Goal: Task Accomplishment & Management: Use online tool/utility

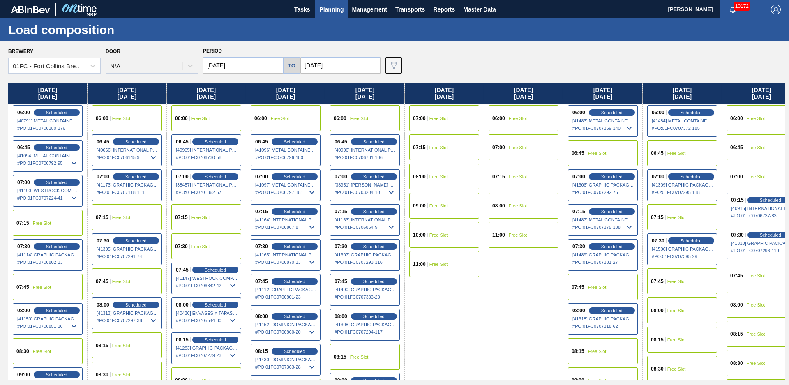
click at [522, 59] on div "Brewery 01FC - [GEOGRAPHIC_DATA][PERSON_NAME] Brewery Door N/A Period [DATE] to…" at bounding box center [396, 59] width 776 height 28
click at [324, 10] on span "Planning" at bounding box center [331, 10] width 24 height 10
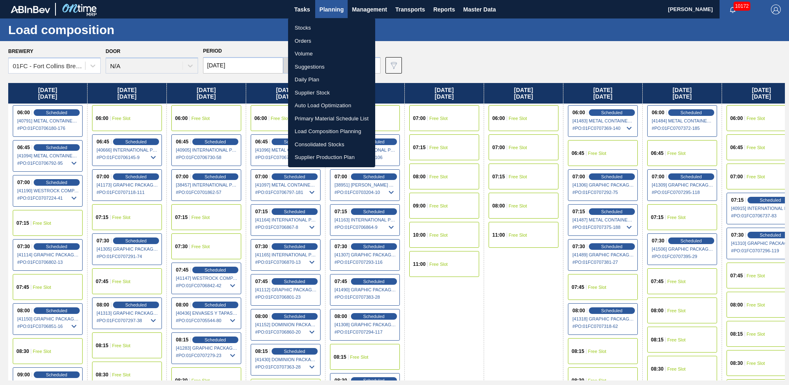
click at [309, 24] on li "Stocks" at bounding box center [331, 27] width 87 height 13
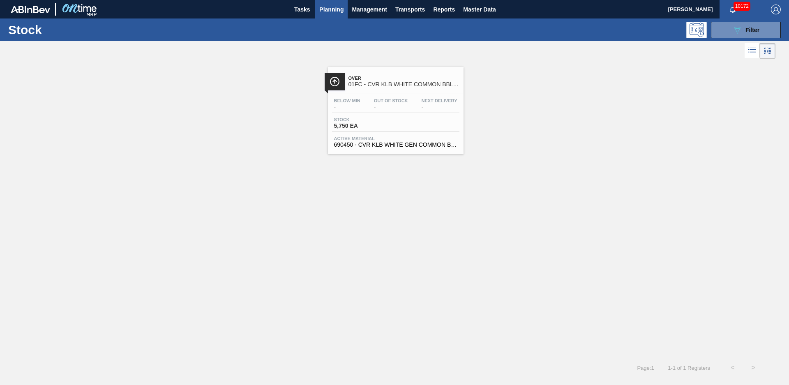
click at [589, 93] on div "Over 01FC - CVR KLB WHITE COMMON BBL VALVE Below Min - Out Of Stock - Next Deli…" at bounding box center [394, 107] width 789 height 93
click at [740, 30] on icon "089F7B8B-B2A5-4AFE-B5C0-19BA573D28AC" at bounding box center [737, 30] width 10 height 10
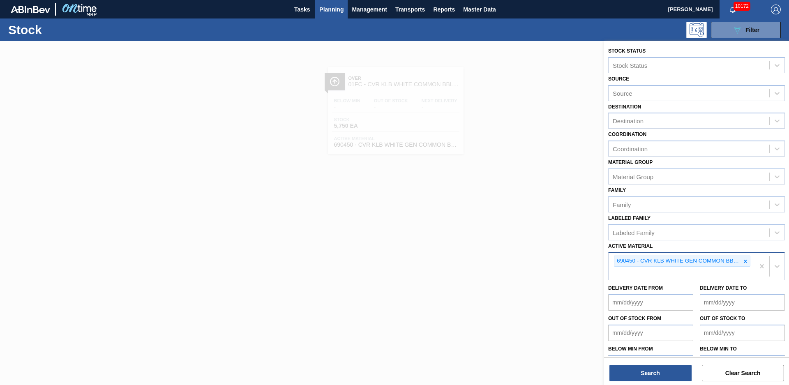
click at [747, 267] on div "690450 - CVR KLB WHITE GEN COMMON BBL VALVE 1016" at bounding box center [682, 260] width 136 height 11
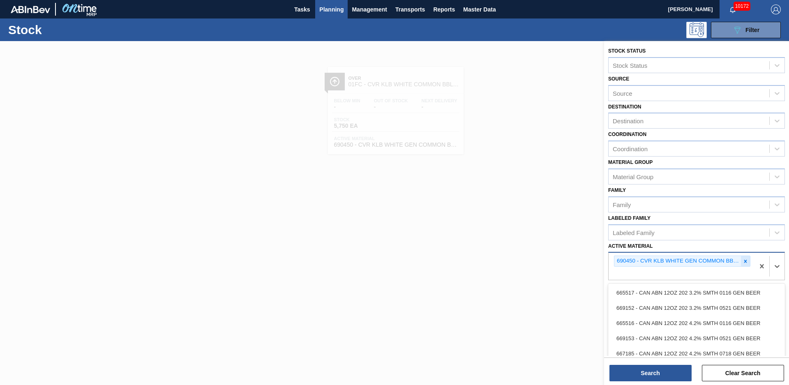
click at [747, 265] on div at bounding box center [744, 261] width 9 height 10
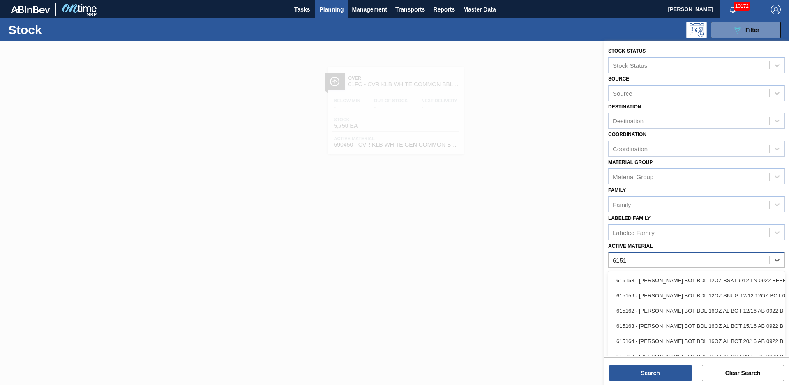
type Material "615171"
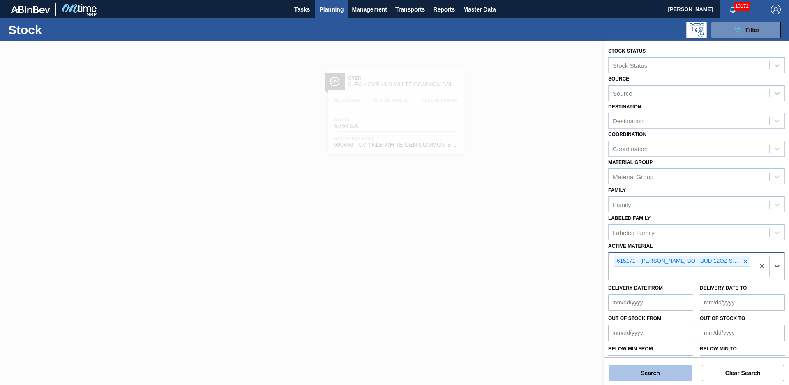
click at [676, 370] on button "Search" at bounding box center [650, 373] width 82 height 16
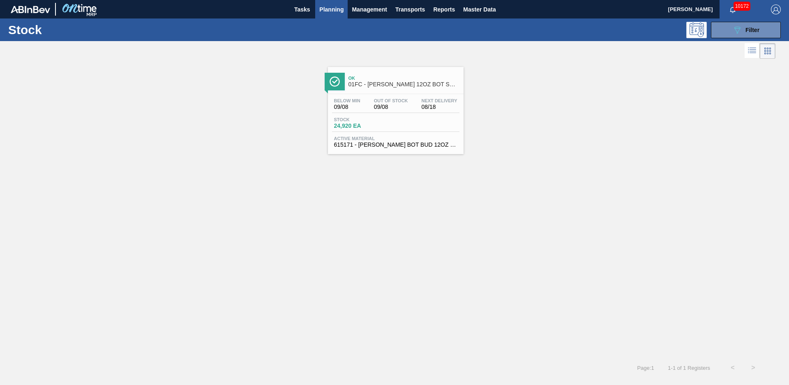
click at [398, 88] on div "Ok 01FC - [PERSON_NAME] 12OZ BOT SNUG 12/12 12OZ BOT AQUEOUS COATING" at bounding box center [403, 81] width 111 height 18
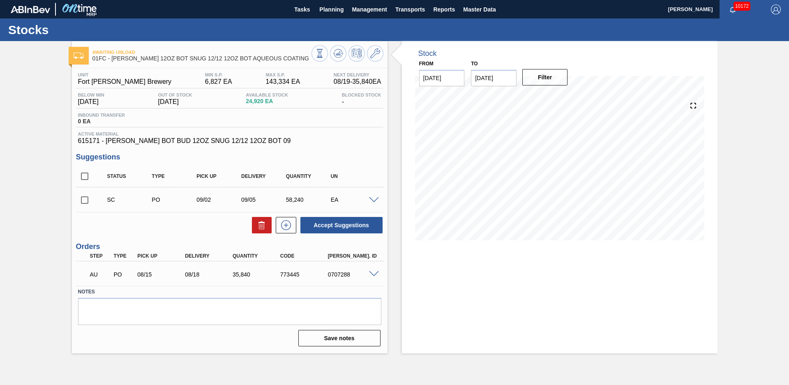
click at [48, 92] on div "Awaiting Unload 01FC - [PERSON_NAME] 12OZ BOT SNUG 12/12 12OZ BOT AQUEOUS COATI…" at bounding box center [394, 197] width 789 height 312
click at [301, 3] on button "Tasks" at bounding box center [302, 9] width 26 height 18
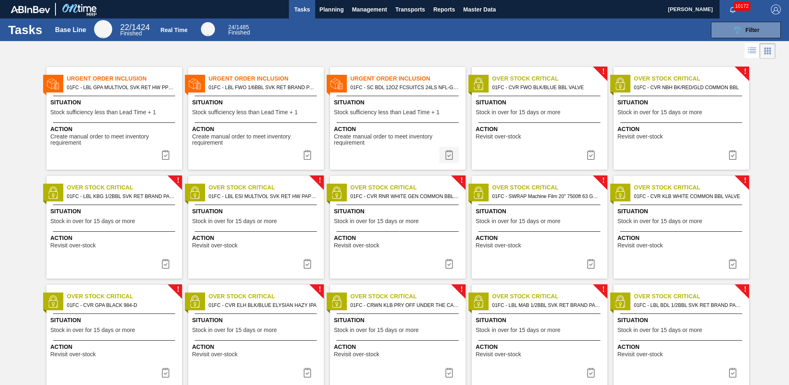
click at [446, 154] on img at bounding box center [449, 155] width 10 height 10
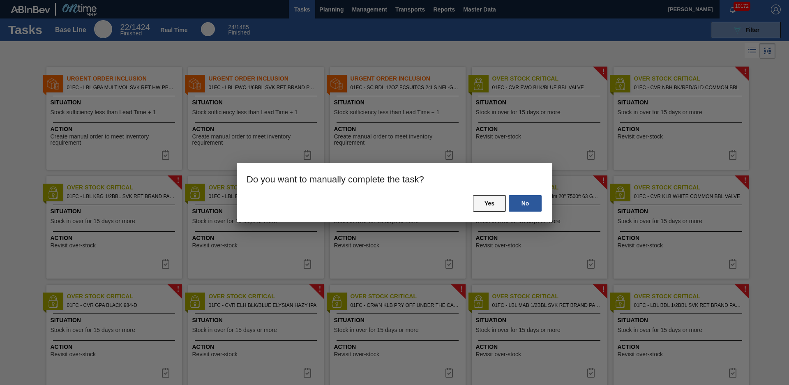
click at [495, 207] on button "Yes" at bounding box center [489, 203] width 33 height 16
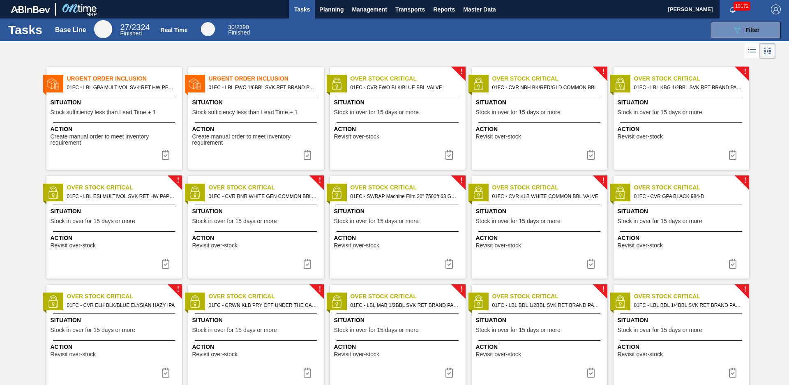
scroll to position [567, 0]
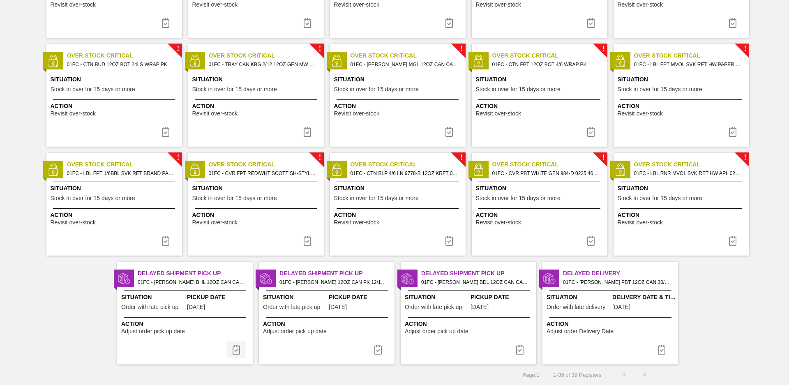
click at [236, 350] on img at bounding box center [236, 350] width 10 height 10
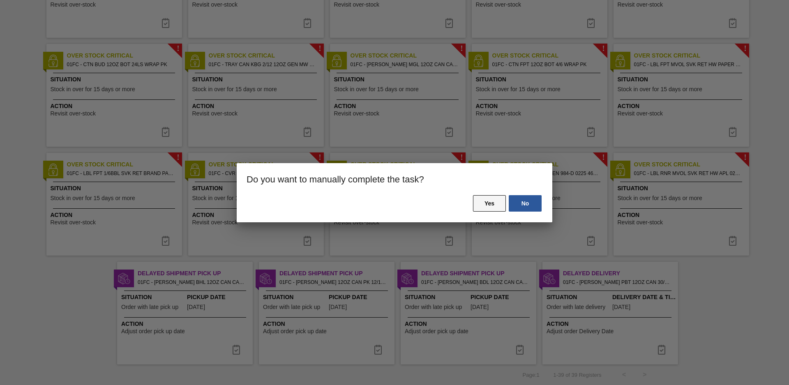
click at [479, 204] on button "Yes" at bounding box center [489, 203] width 33 height 16
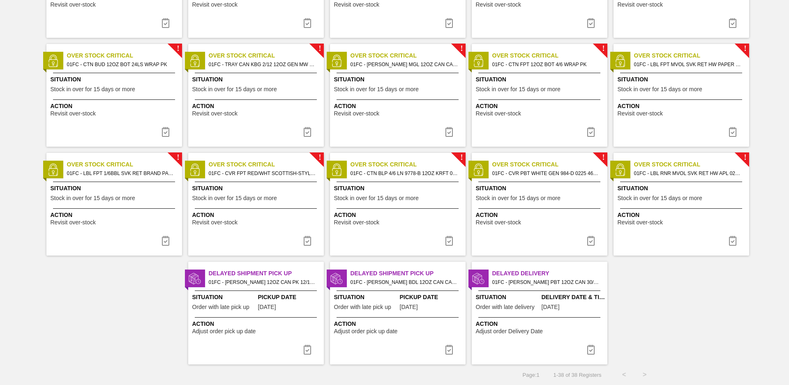
click at [308, 343] on button at bounding box center [307, 349] width 20 height 16
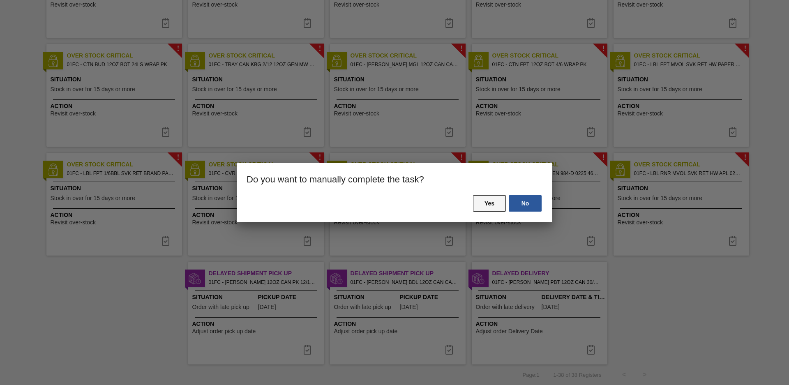
click at [501, 196] on button "Yes" at bounding box center [489, 203] width 33 height 16
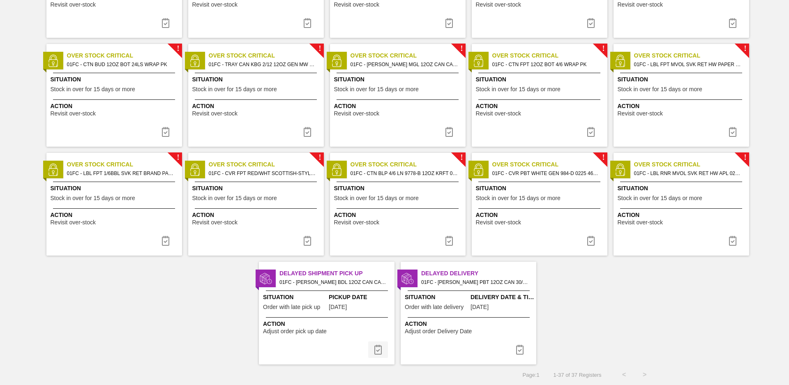
click at [377, 347] on img at bounding box center [378, 350] width 10 height 10
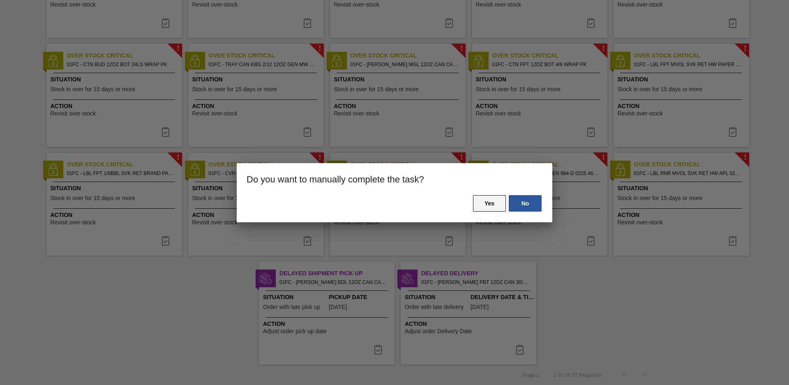
click at [490, 200] on button "Yes" at bounding box center [489, 203] width 33 height 16
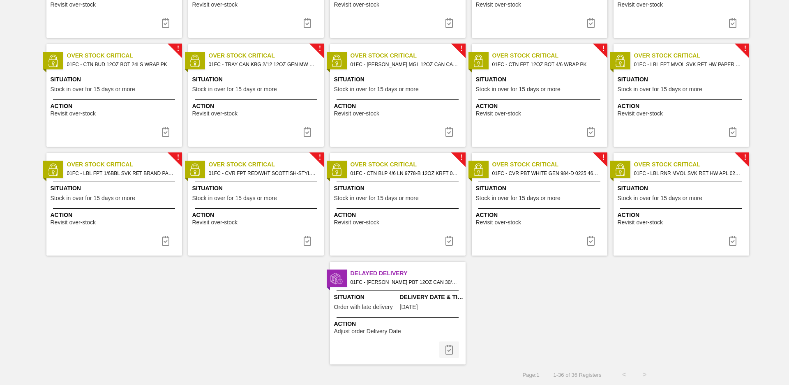
click at [453, 351] on button at bounding box center [449, 349] width 20 height 16
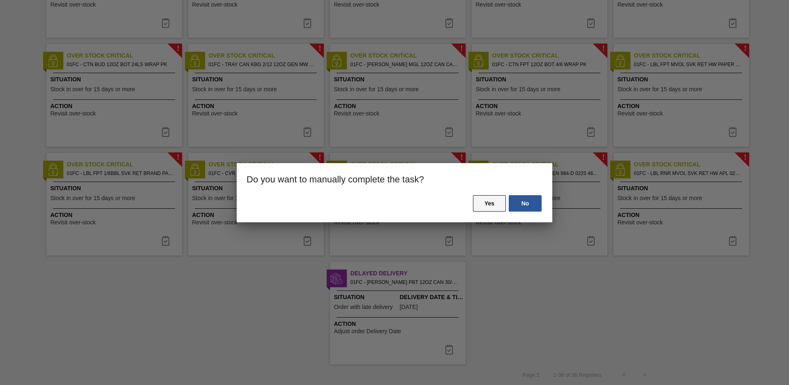
click at [481, 196] on button "Yes" at bounding box center [489, 203] width 33 height 16
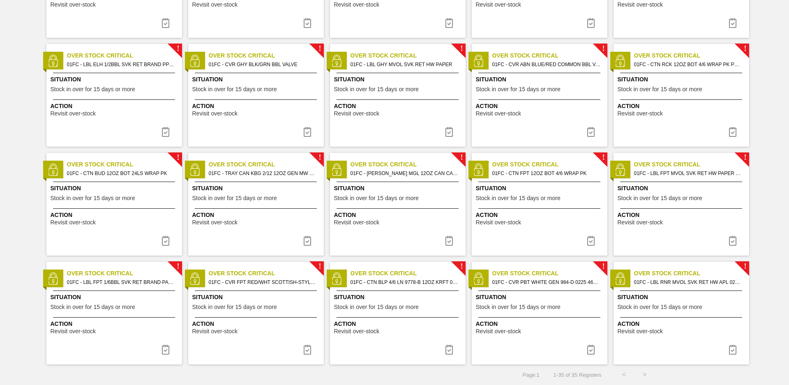
scroll to position [0, 0]
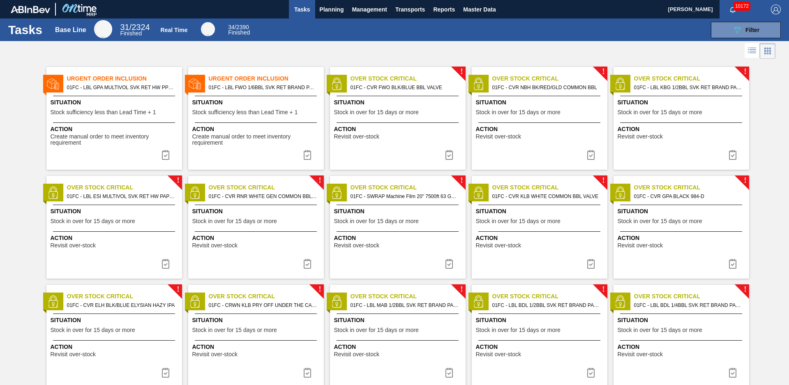
click at [258, 50] on div at bounding box center [394, 51] width 789 height 20
click at [166, 156] on img at bounding box center [166, 155] width 10 height 10
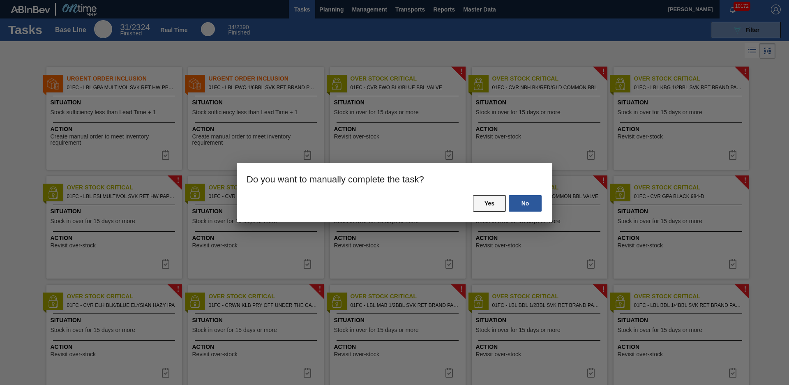
click at [491, 202] on button "Yes" at bounding box center [489, 203] width 33 height 16
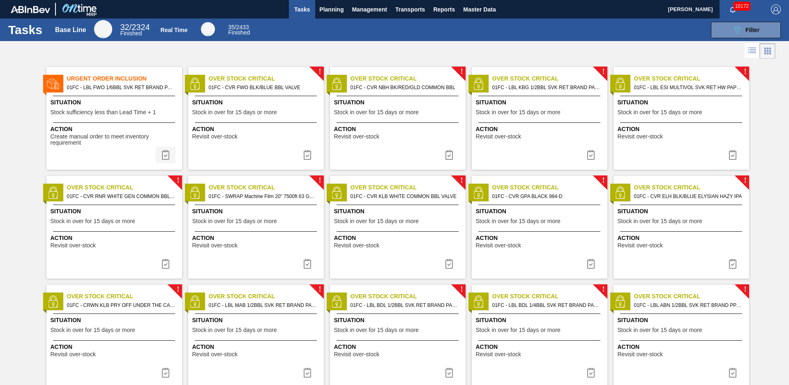
click at [164, 155] on img at bounding box center [166, 155] width 10 height 10
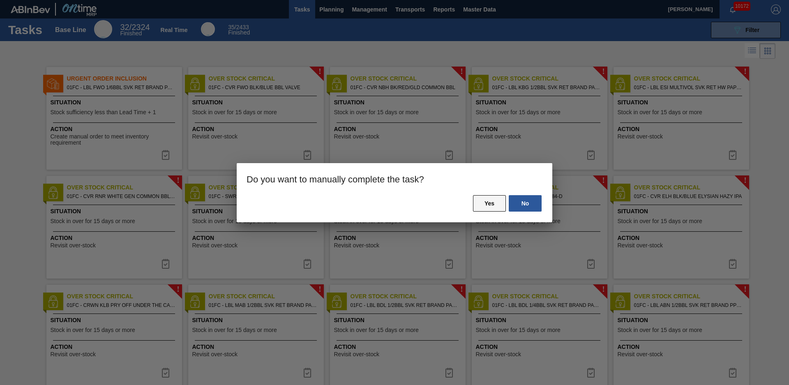
click at [483, 209] on button "Yes" at bounding box center [489, 203] width 33 height 16
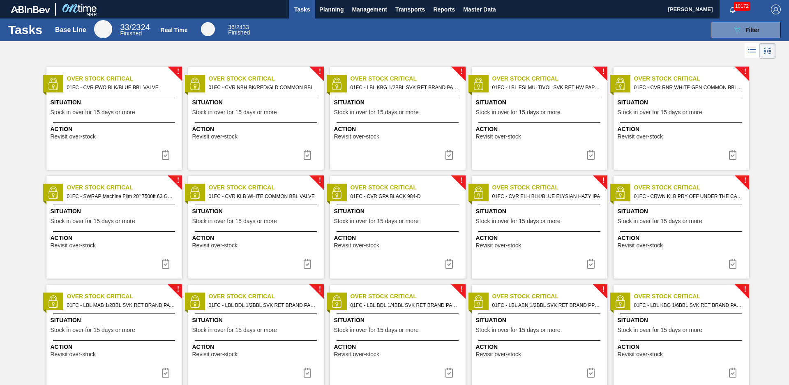
click at [308, 8] on span "Tasks" at bounding box center [302, 10] width 18 height 10
click at [324, 9] on span "Planning" at bounding box center [331, 10] width 24 height 10
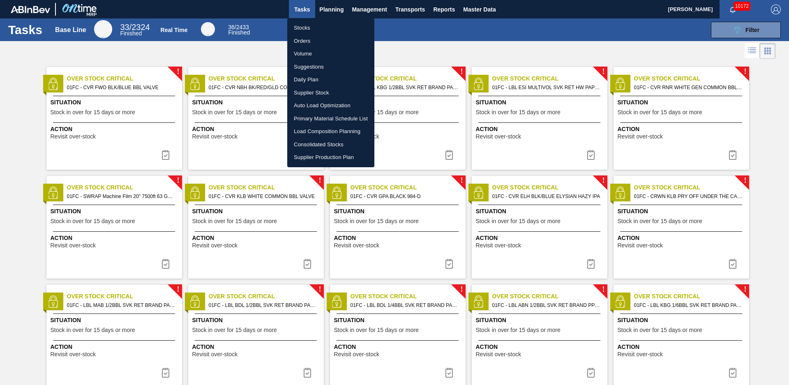
click at [317, 28] on li "Stocks" at bounding box center [330, 27] width 87 height 13
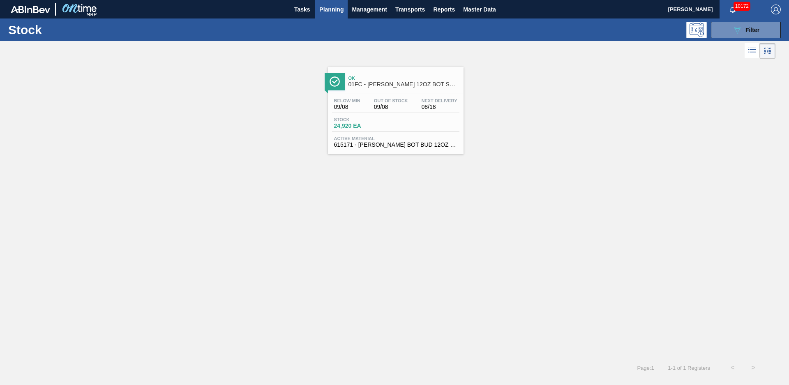
click at [312, 172] on div "Ok 01FC - [PERSON_NAME] 12OZ BOT SNUG 12/12 12OZ BOT AQUEOUS COATING Below Min …" at bounding box center [394, 209] width 789 height 297
drag, startPoint x: 126, startPoint y: 202, endPoint x: 116, endPoint y: 125, distance: 77.8
click at [126, 202] on div "Ok 01FC - [PERSON_NAME] 12OZ BOT SNUG 12/12 12OZ BOT AQUEOUS COATING Below Min …" at bounding box center [394, 209] width 789 height 297
